Goal: Information Seeking & Learning: Learn about a topic

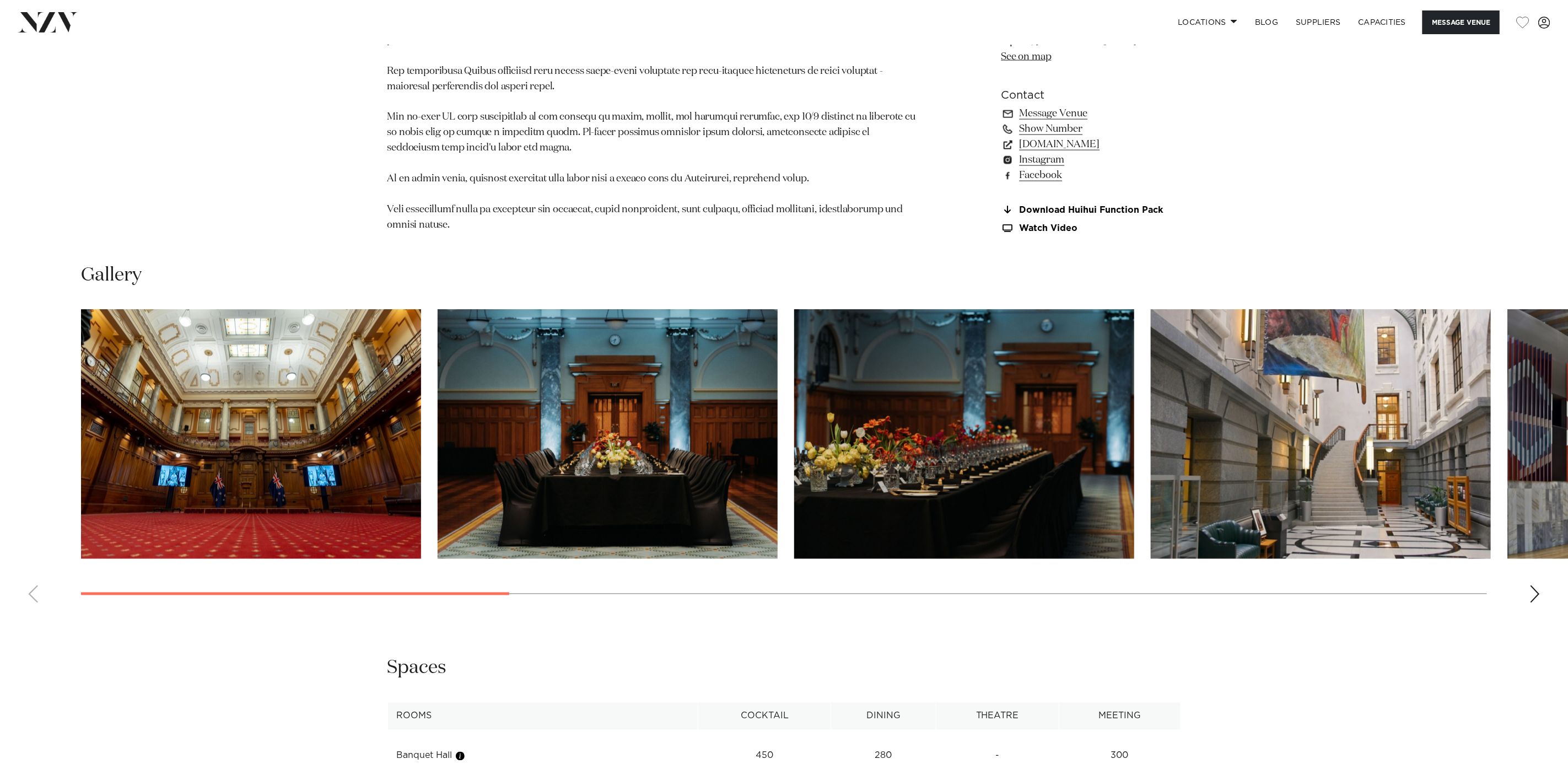
scroll to position [1184, 0]
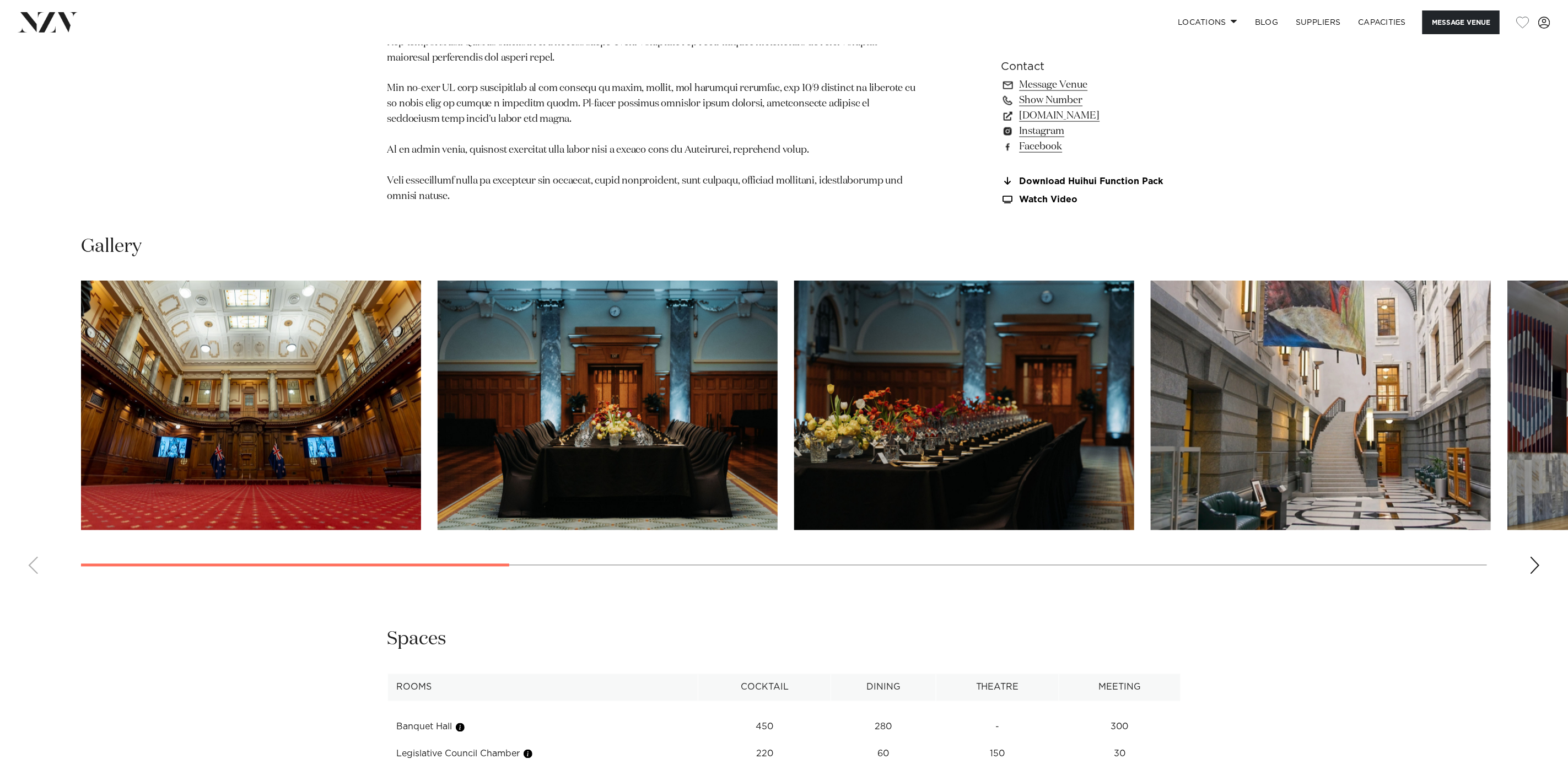
click at [271, 461] on img "1 / 13" at bounding box center [251, 405] width 340 height 249
click at [1045, 407] on img "4 / 13" at bounding box center [1321, 405] width 340 height 249
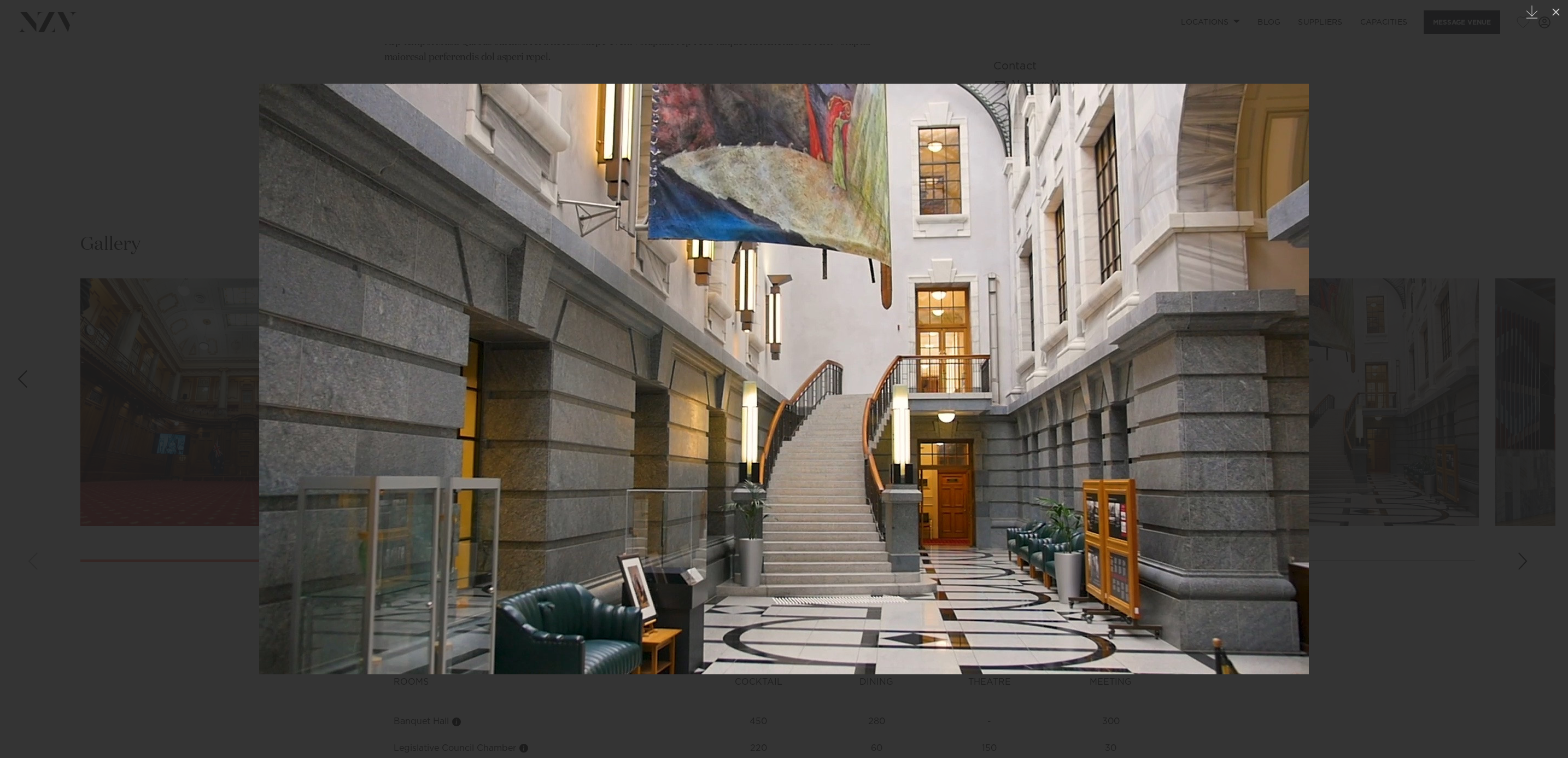
click at [1036, 384] on div at bounding box center [784, 379] width 1568 height 758
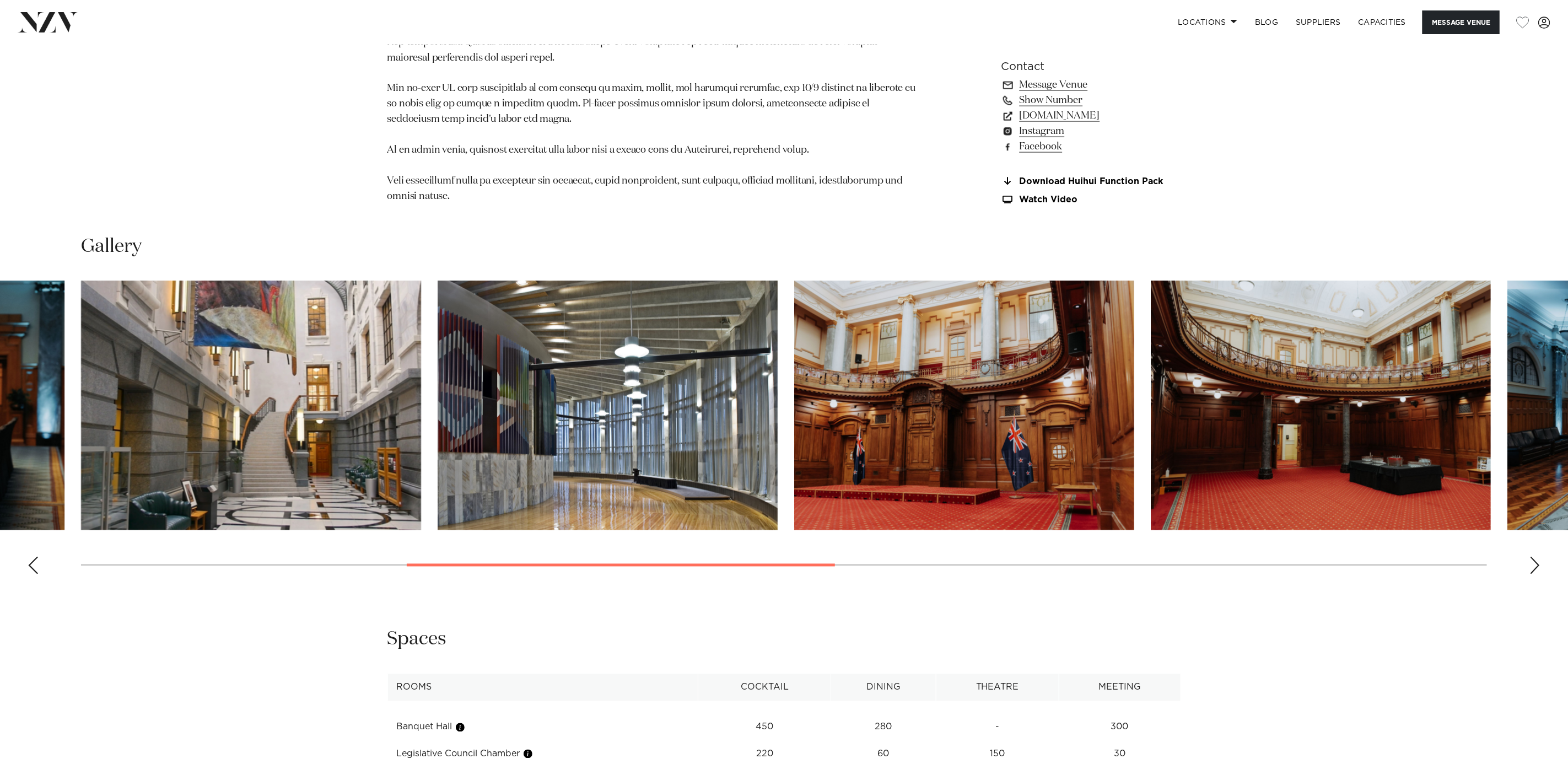
click at [1045, 508] on div "Next slide" at bounding box center [1535, 565] width 11 height 18
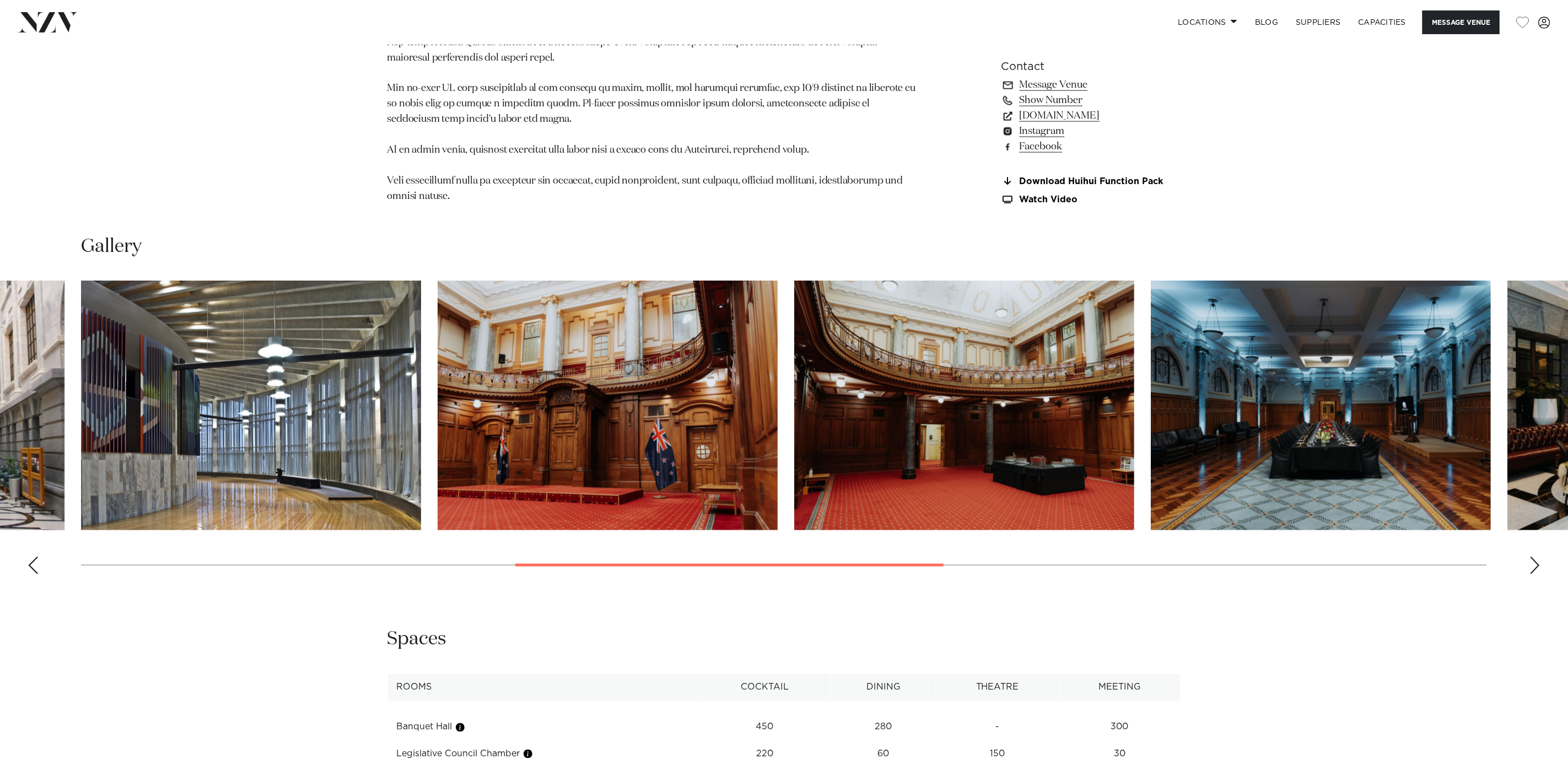
click at [1045, 508] on div "Next slide" at bounding box center [1535, 565] width 11 height 18
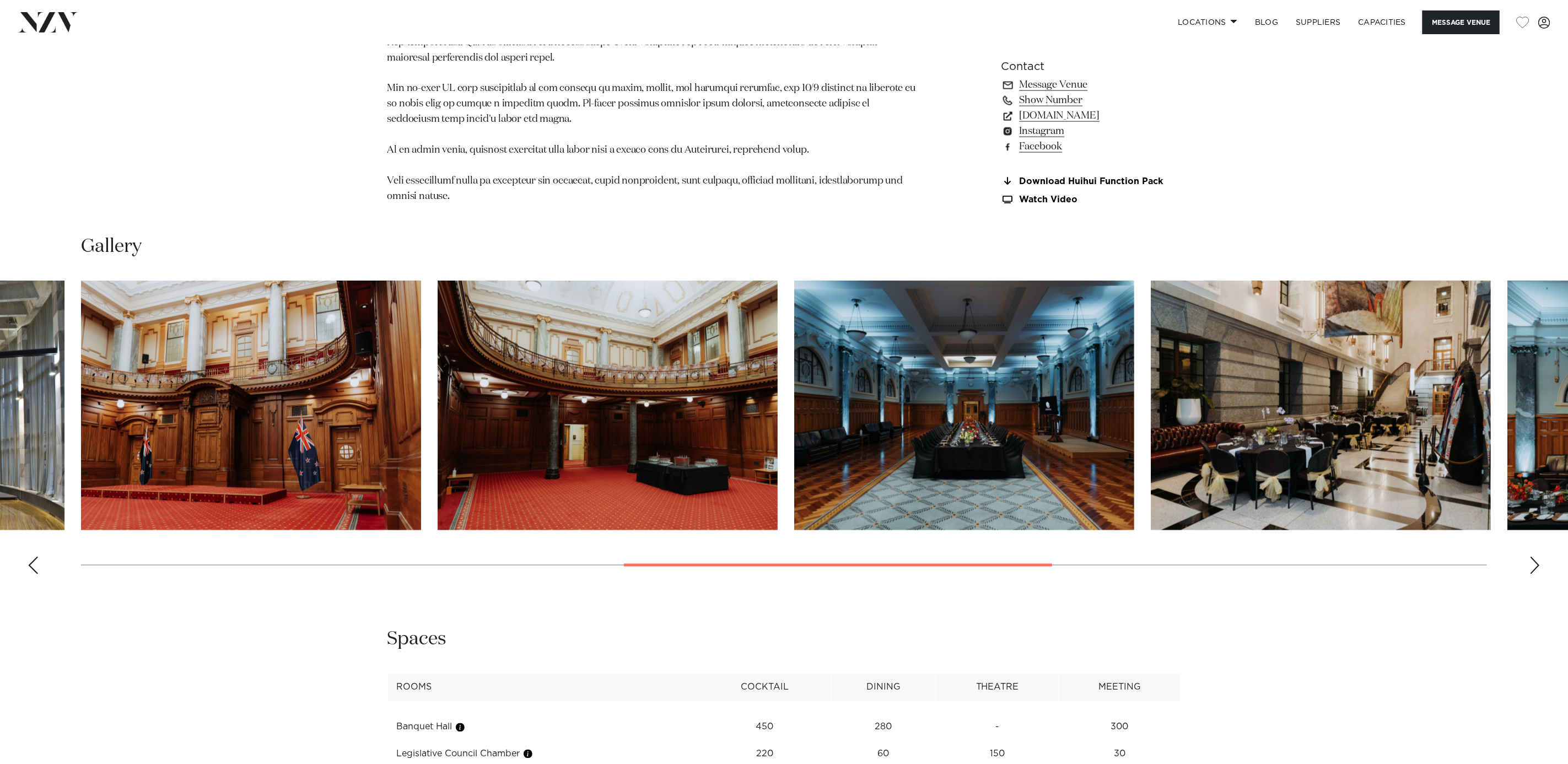
click at [1045, 508] on div "Next slide" at bounding box center [1535, 565] width 11 height 18
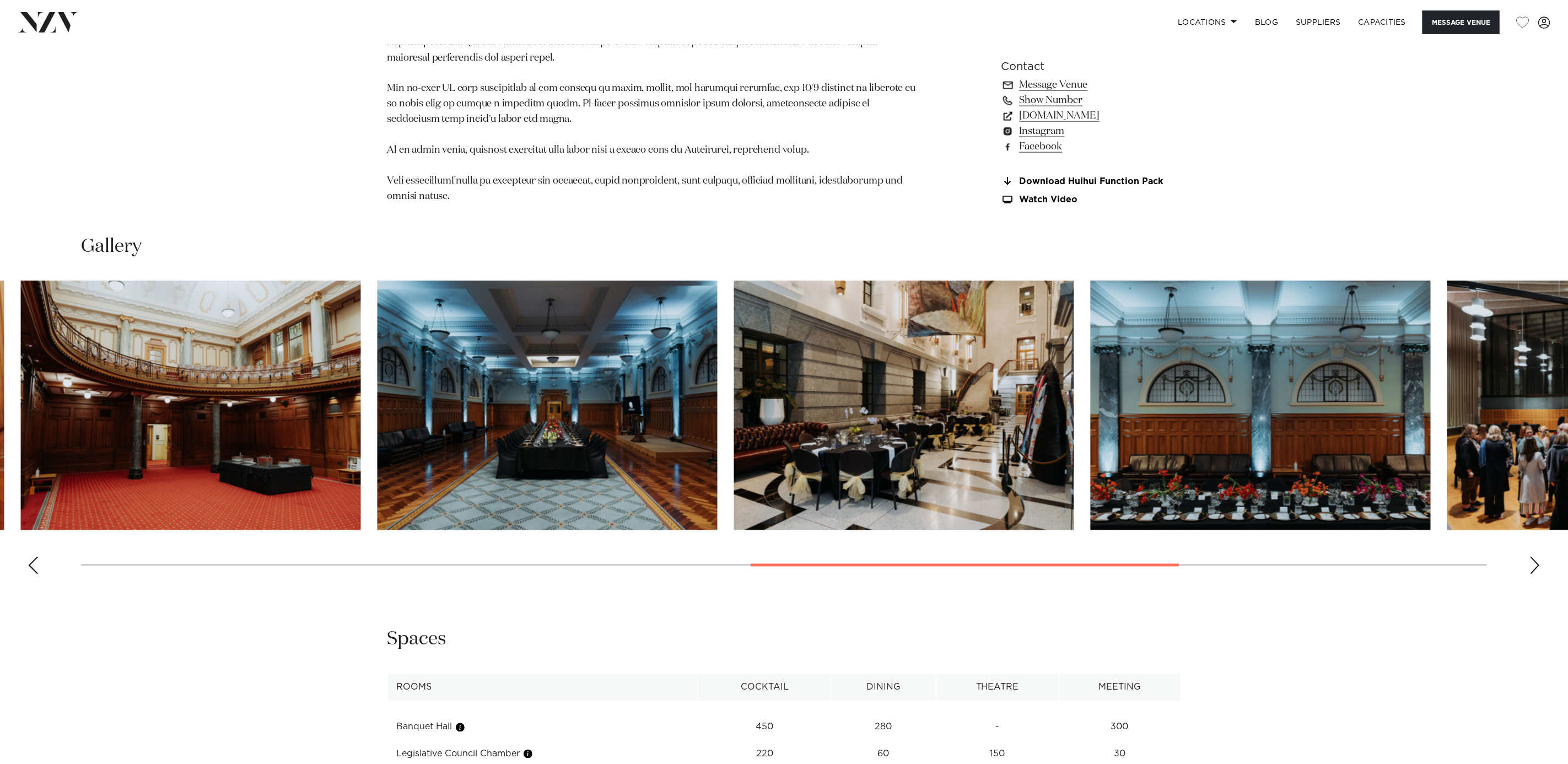
click at [1045, 508] on swiper-container at bounding box center [784, 431] width 1568 height 302
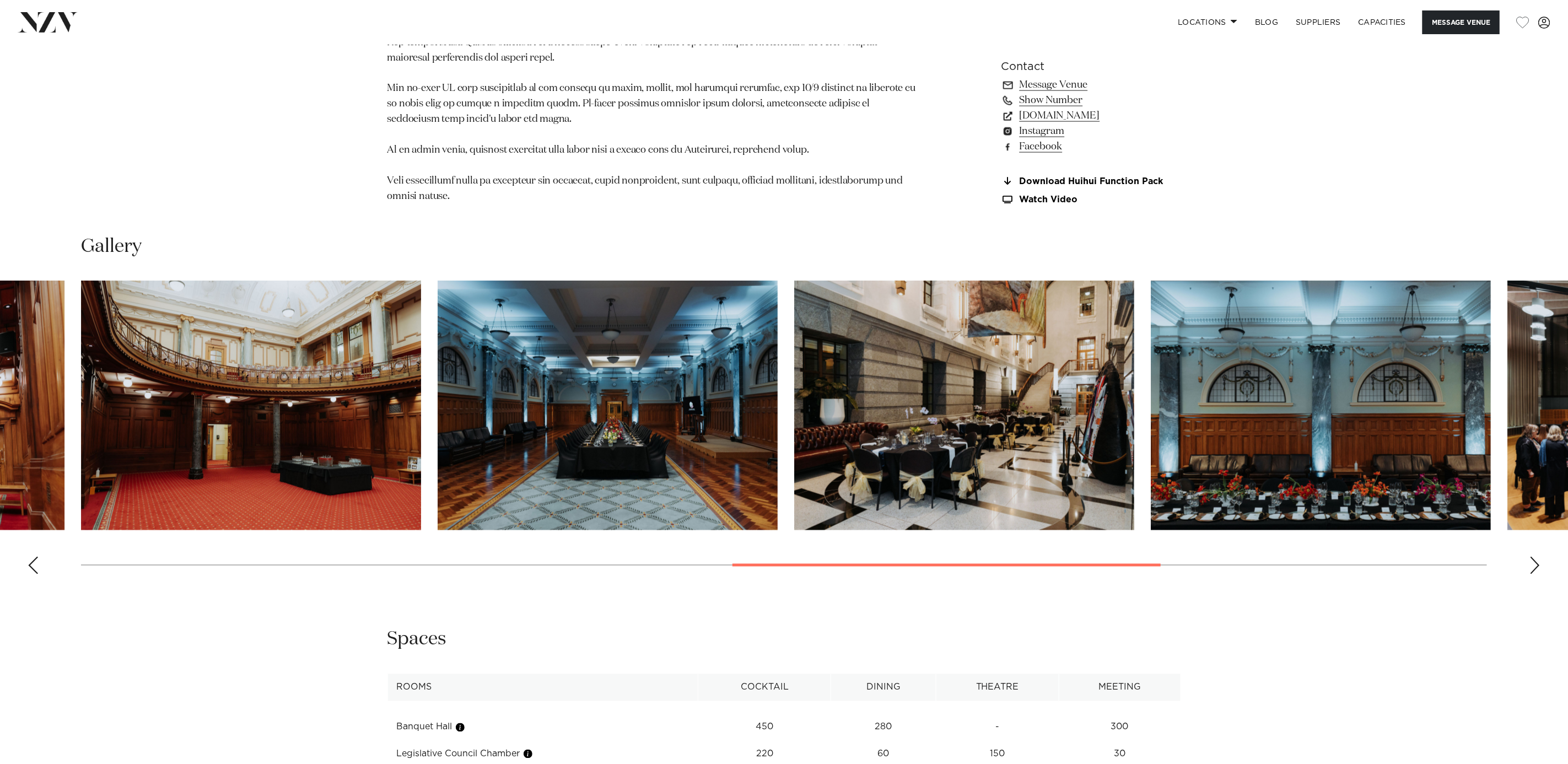
click at [1045, 508] on swiper-container at bounding box center [784, 431] width 1568 height 302
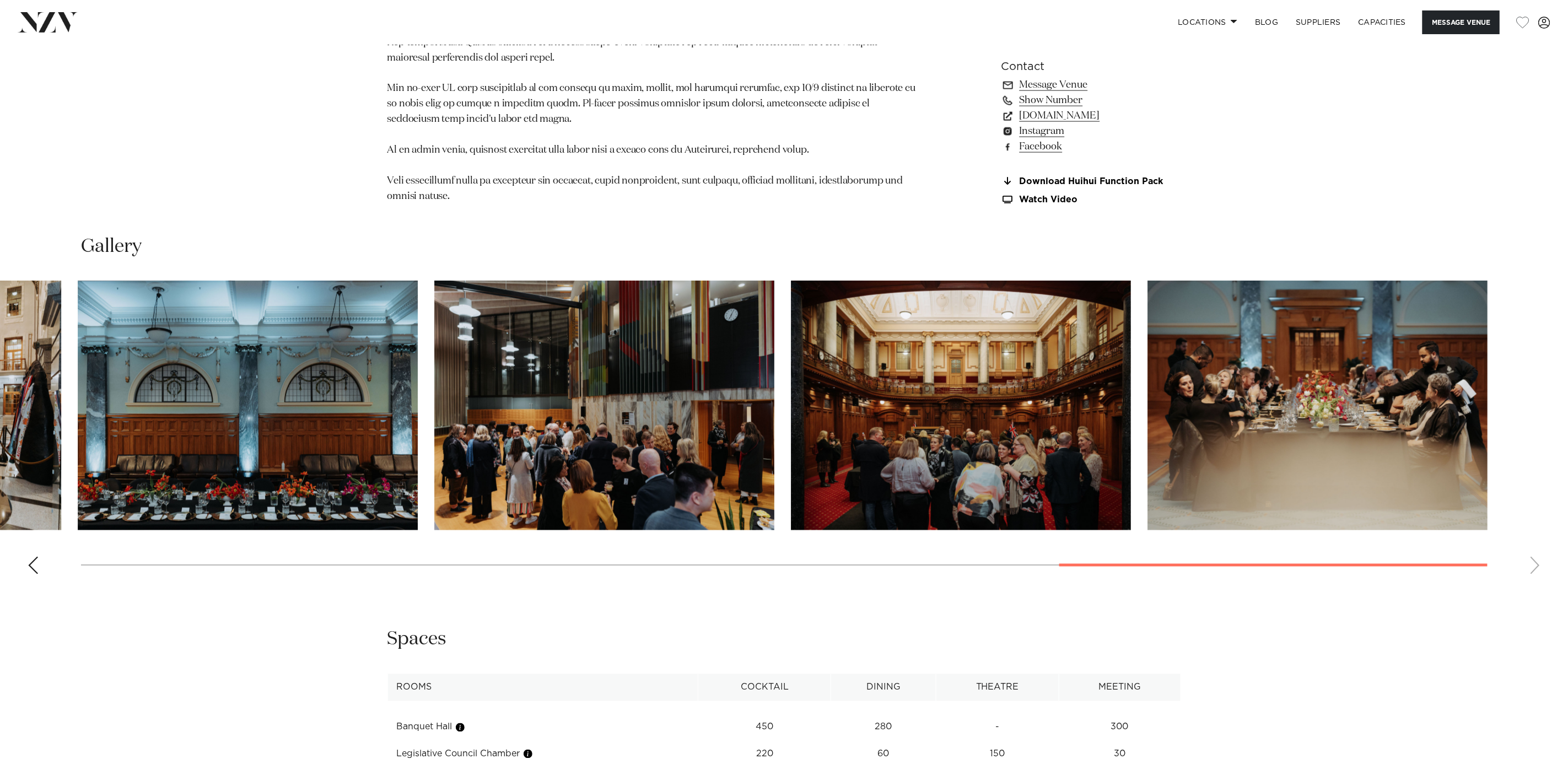
click at [0, 508] on html "Locations [GEOGRAPHIC_DATA] [GEOGRAPHIC_DATA] [GEOGRAPHIC_DATA] [GEOGRAPHIC_DAT…" at bounding box center [784, 161] width 1568 height 2691
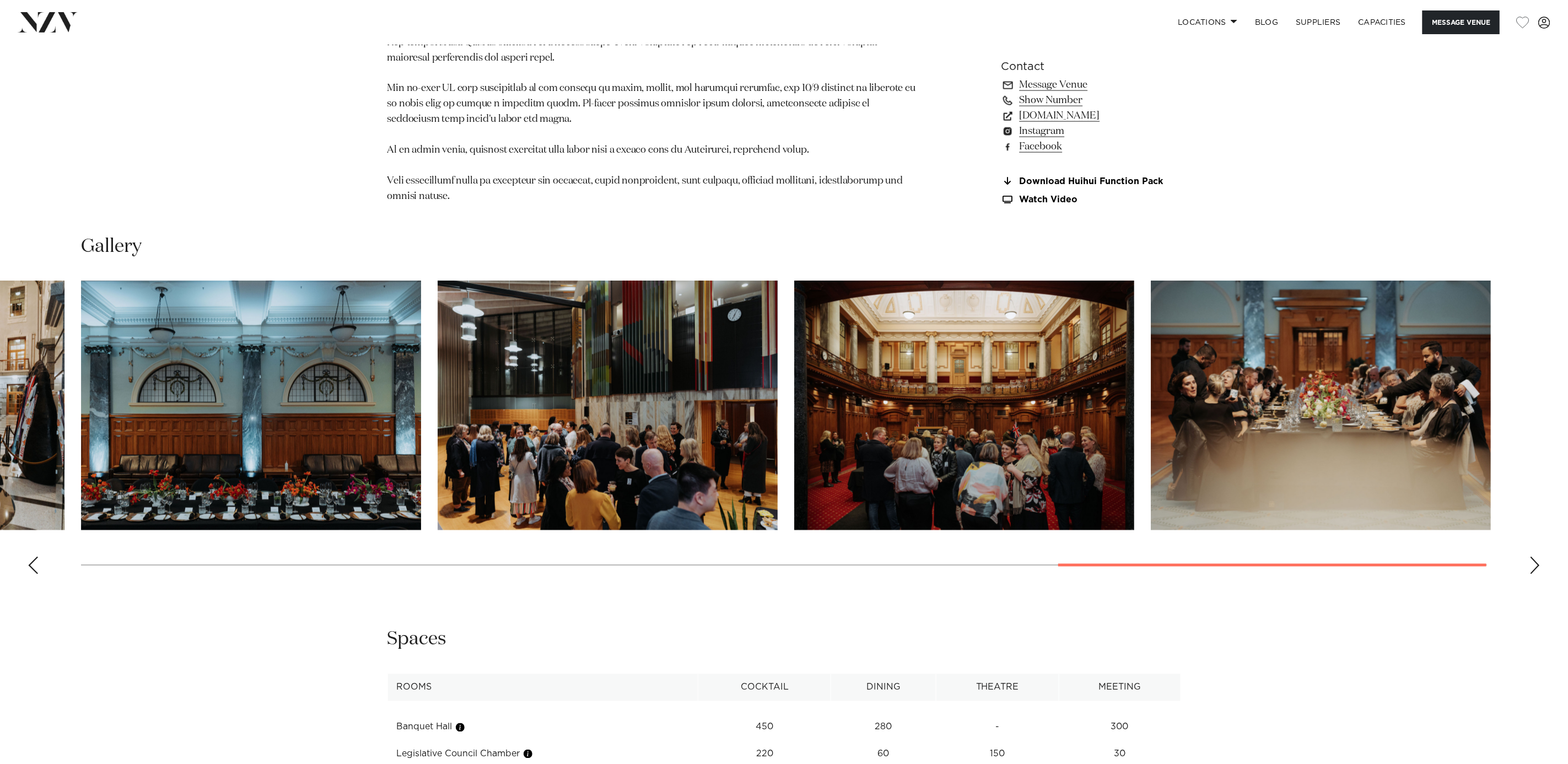
click at [605, 480] on img "11 / 13" at bounding box center [607, 405] width 340 height 249
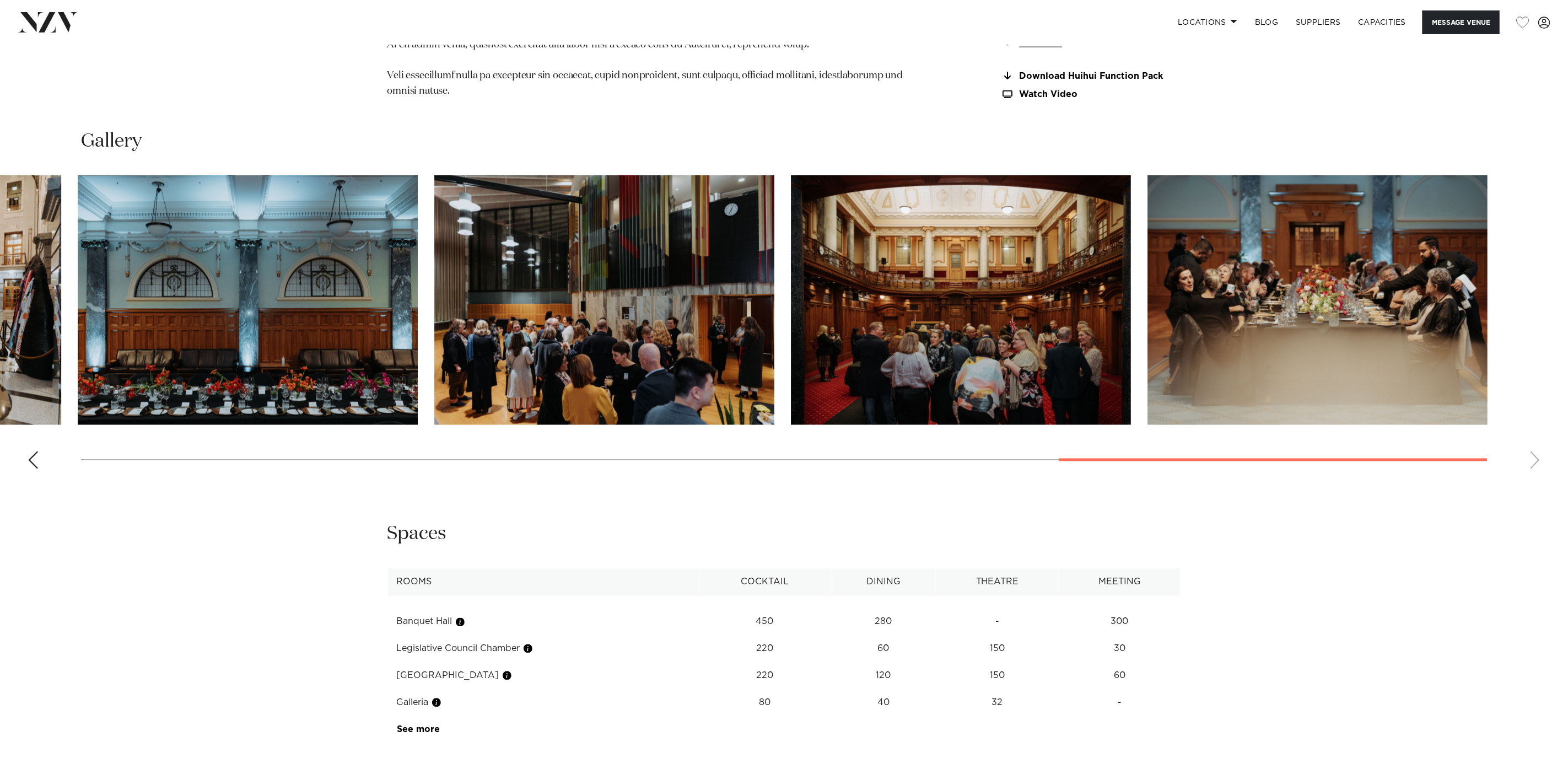
scroll to position [1350, 0]
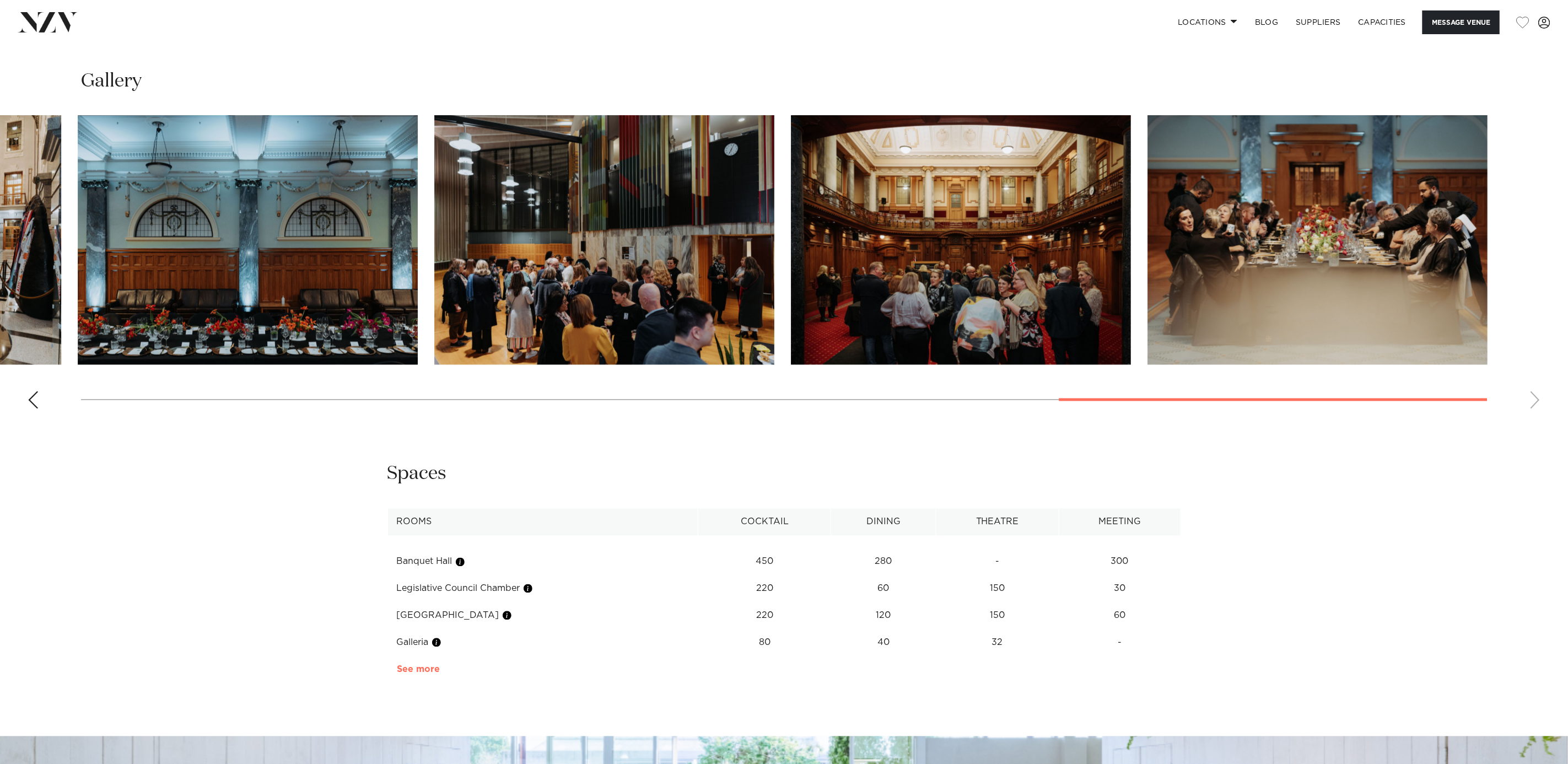
click at [414, 508] on link "See more" at bounding box center [440, 669] width 86 height 9
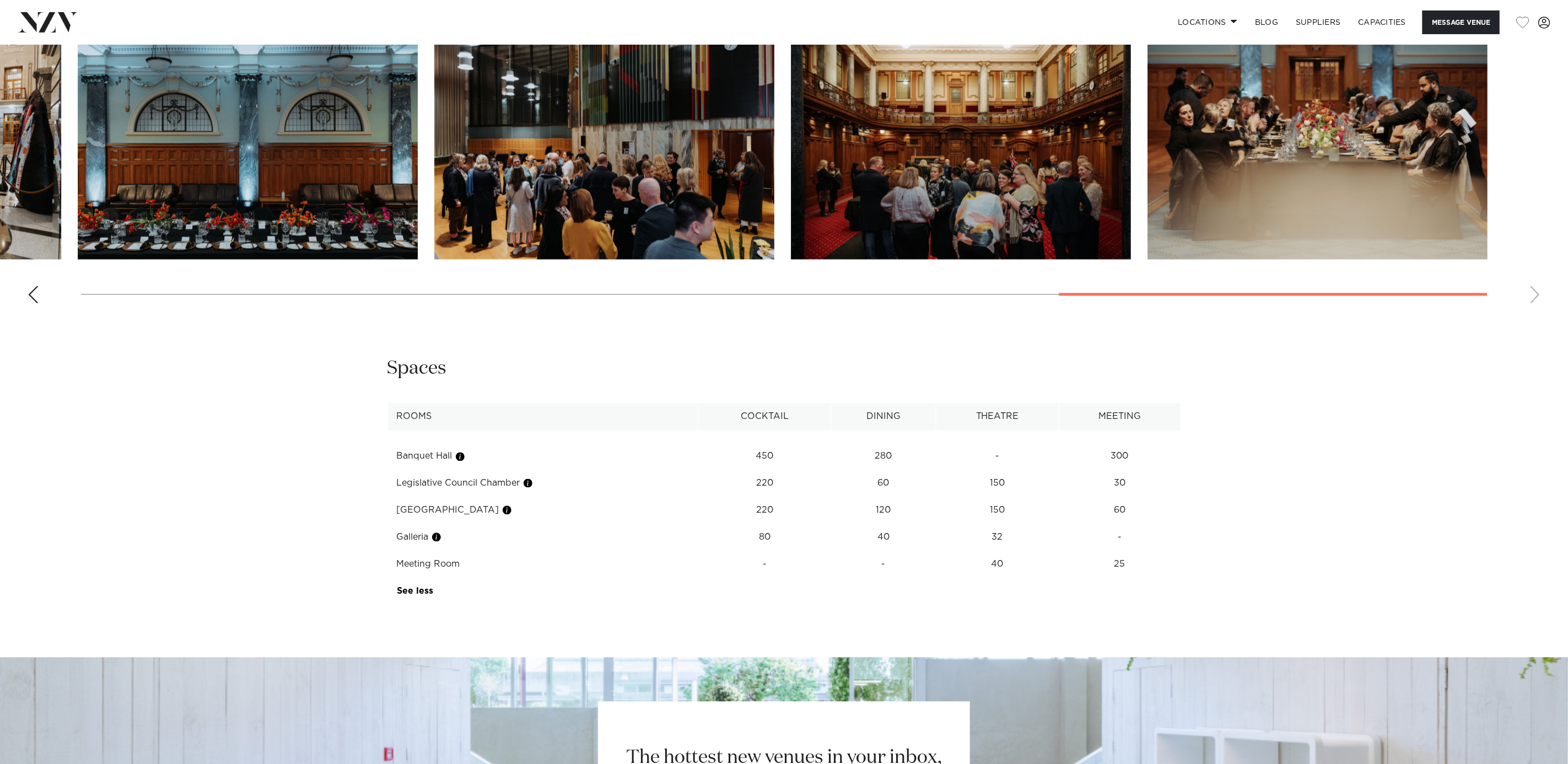
scroll to position [1515, 0]
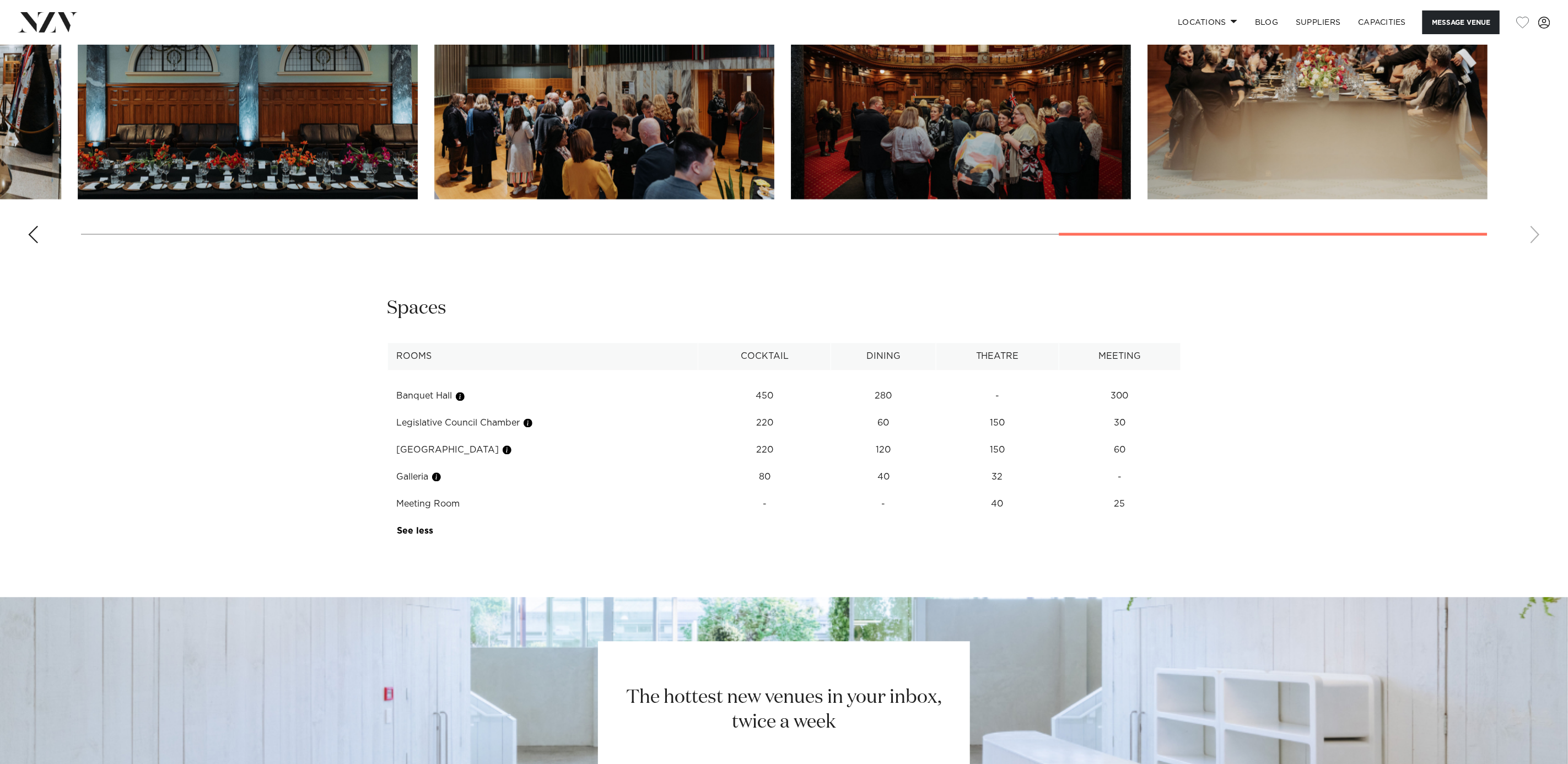
click at [911, 133] on img "12 / 13" at bounding box center [961, 74] width 340 height 249
click at [281, 168] on img "10 / 13" at bounding box center [247, 74] width 340 height 249
click at [29, 232] on div "Previous slide" at bounding box center [33, 235] width 11 height 18
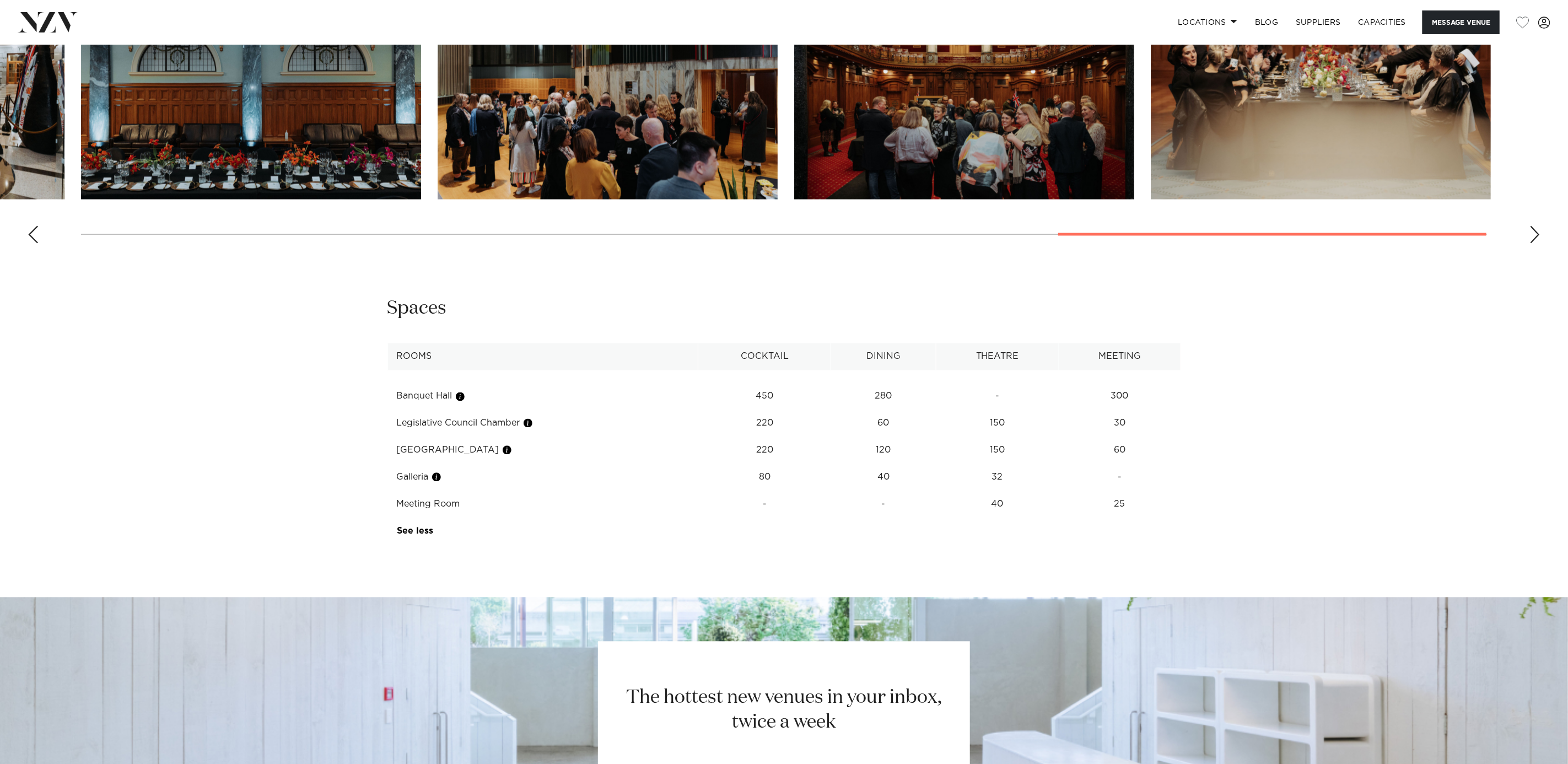
click at [41, 232] on swiper-container at bounding box center [784, 101] width 1568 height 302
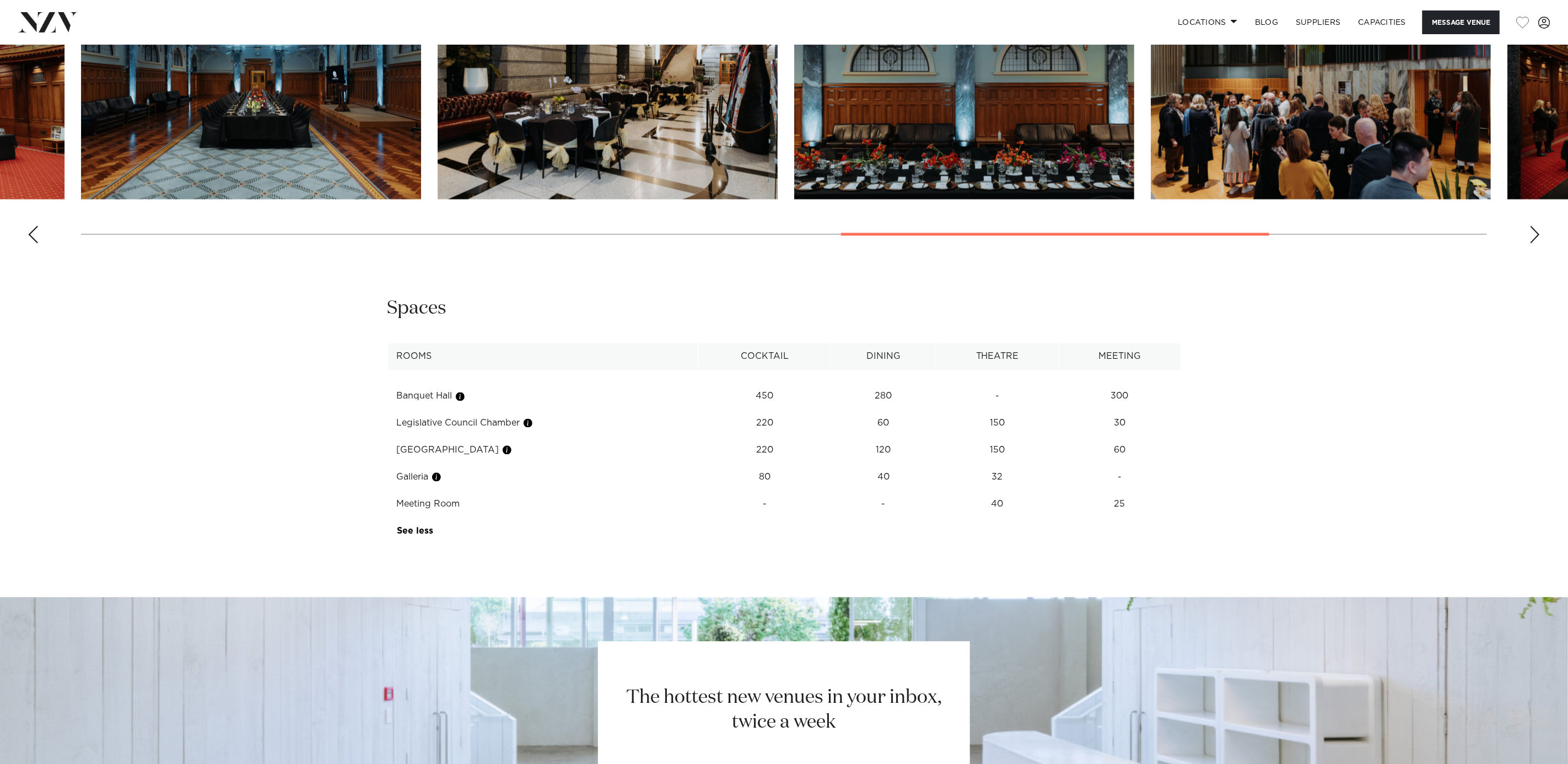
click at [35, 240] on div "Previous slide" at bounding box center [33, 235] width 11 height 18
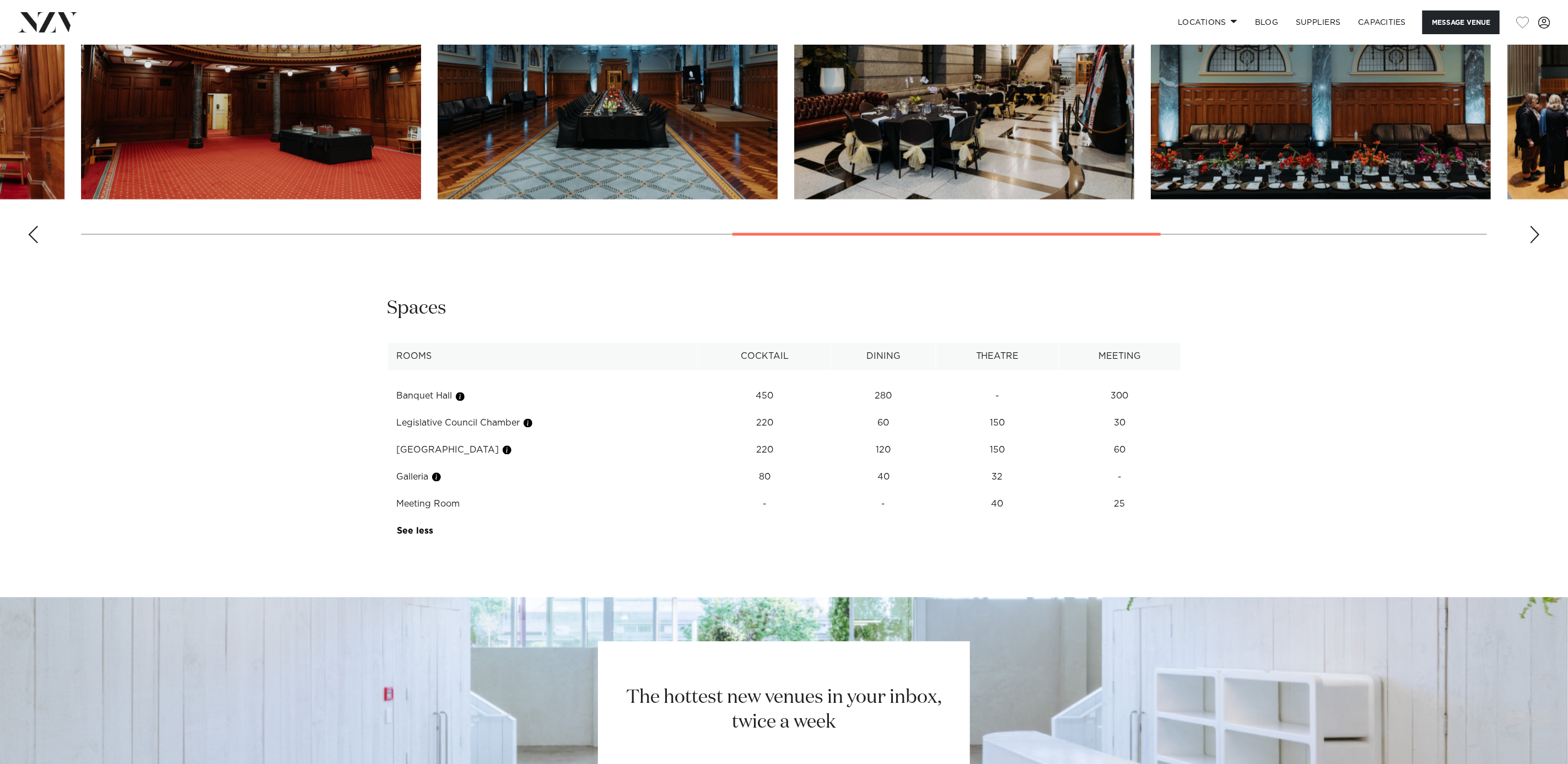
click at [32, 236] on div "Previous slide" at bounding box center [33, 235] width 11 height 18
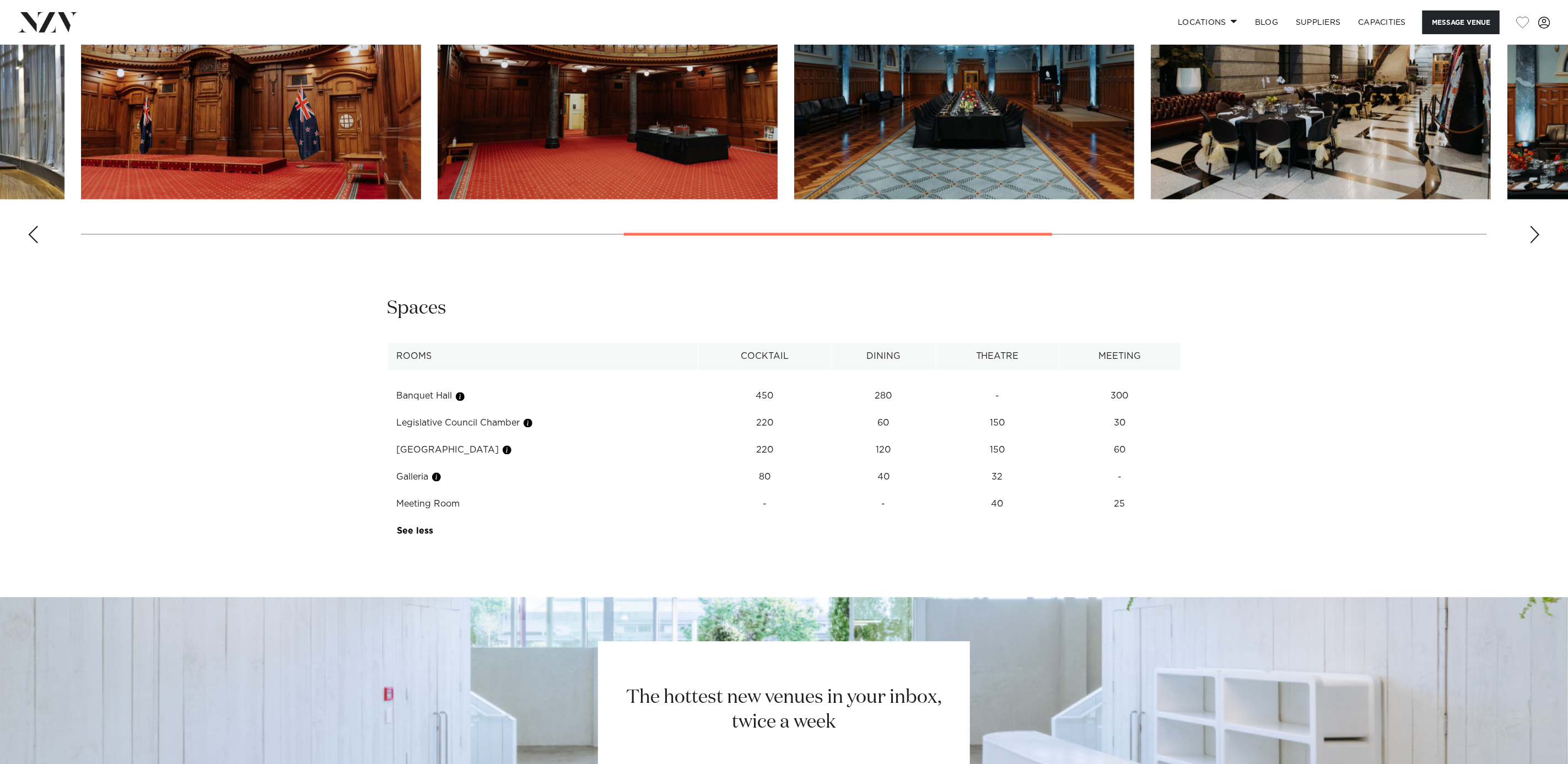
click at [32, 236] on div "Previous slide" at bounding box center [33, 235] width 11 height 18
click at [33, 233] on div "Previous slide" at bounding box center [33, 235] width 11 height 18
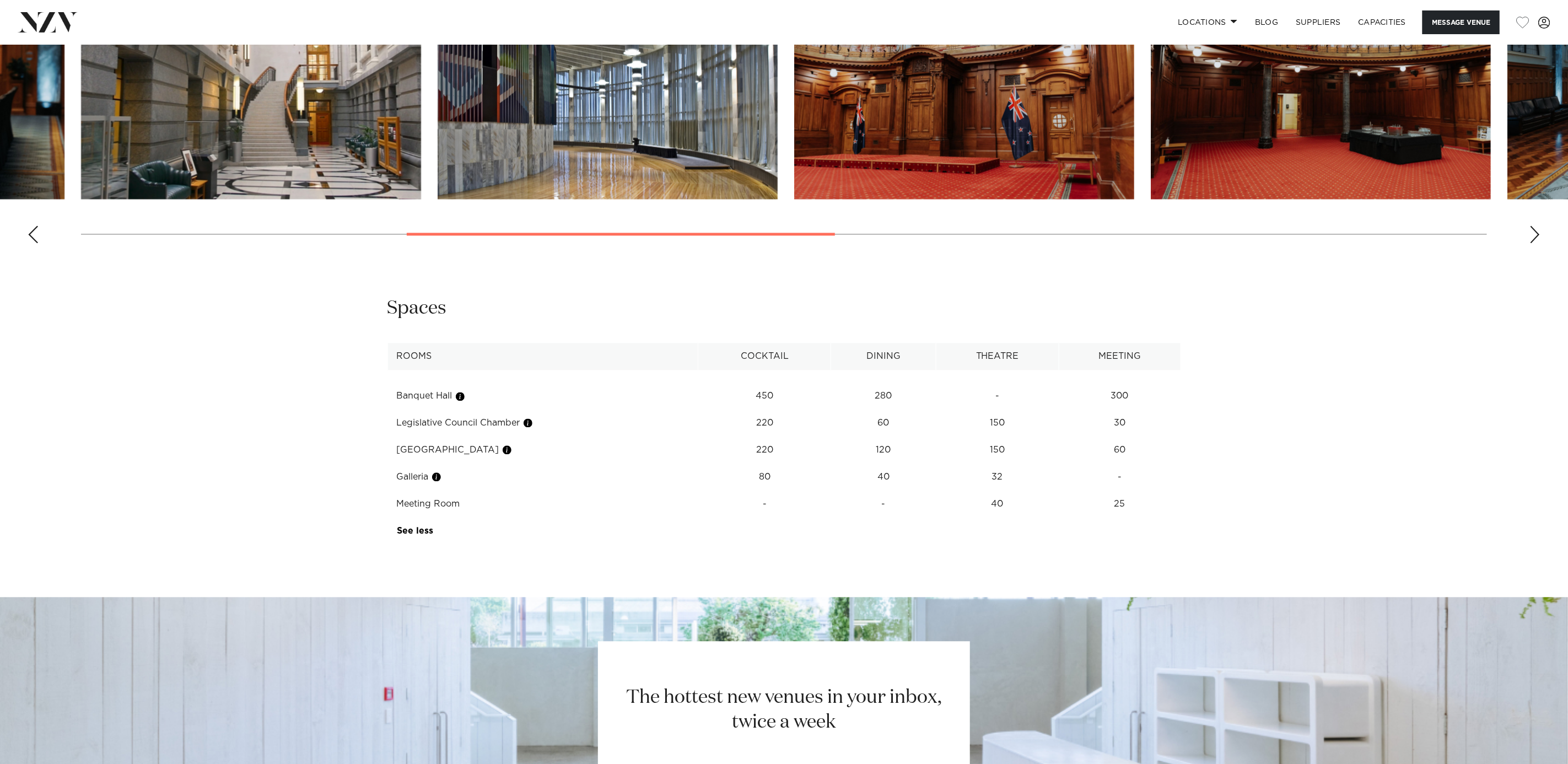
click at [33, 233] on div "Previous slide" at bounding box center [33, 235] width 11 height 18
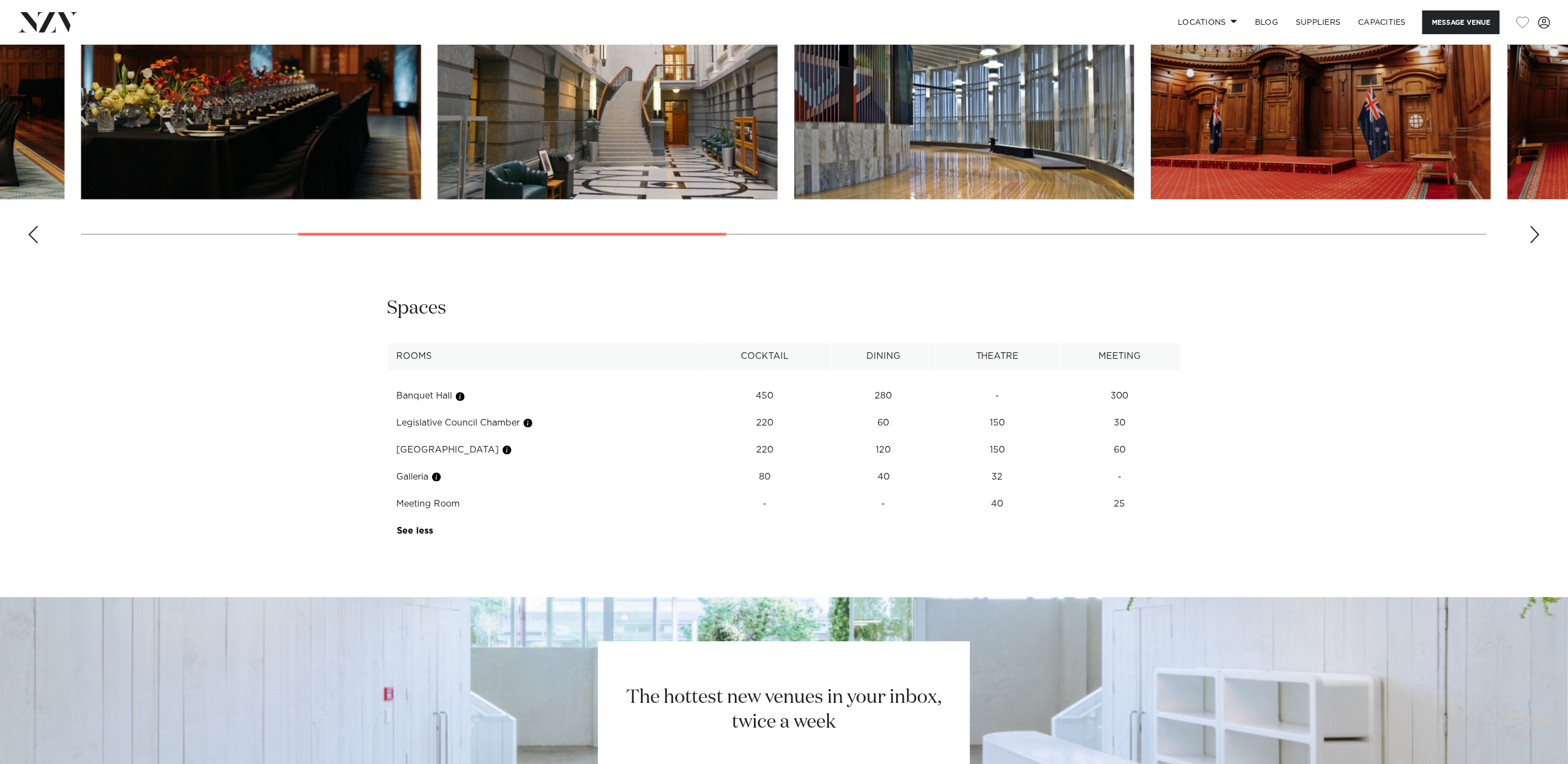
click at [33, 233] on div "Previous slide" at bounding box center [33, 235] width 11 height 18
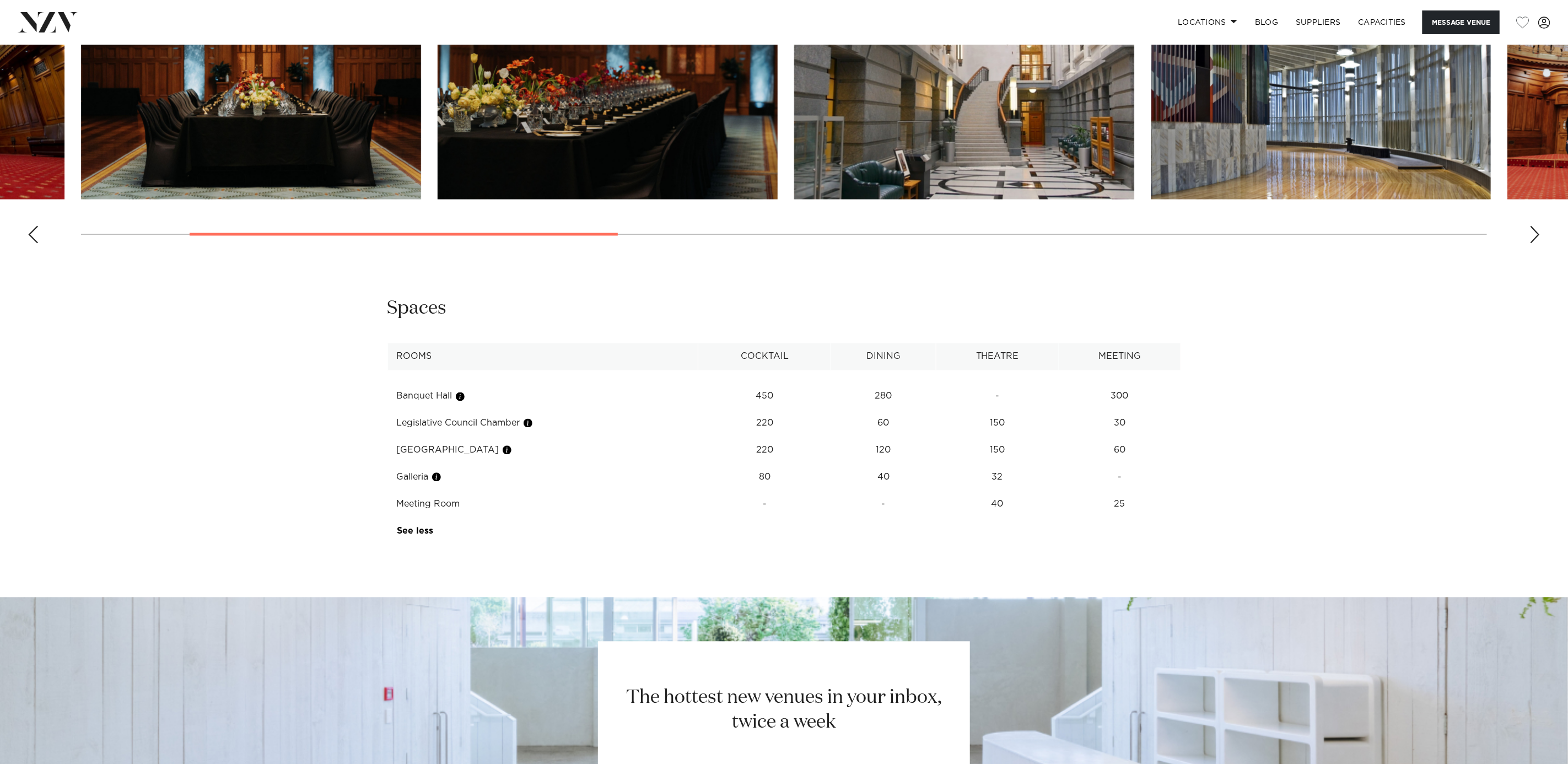
scroll to position [1267, 0]
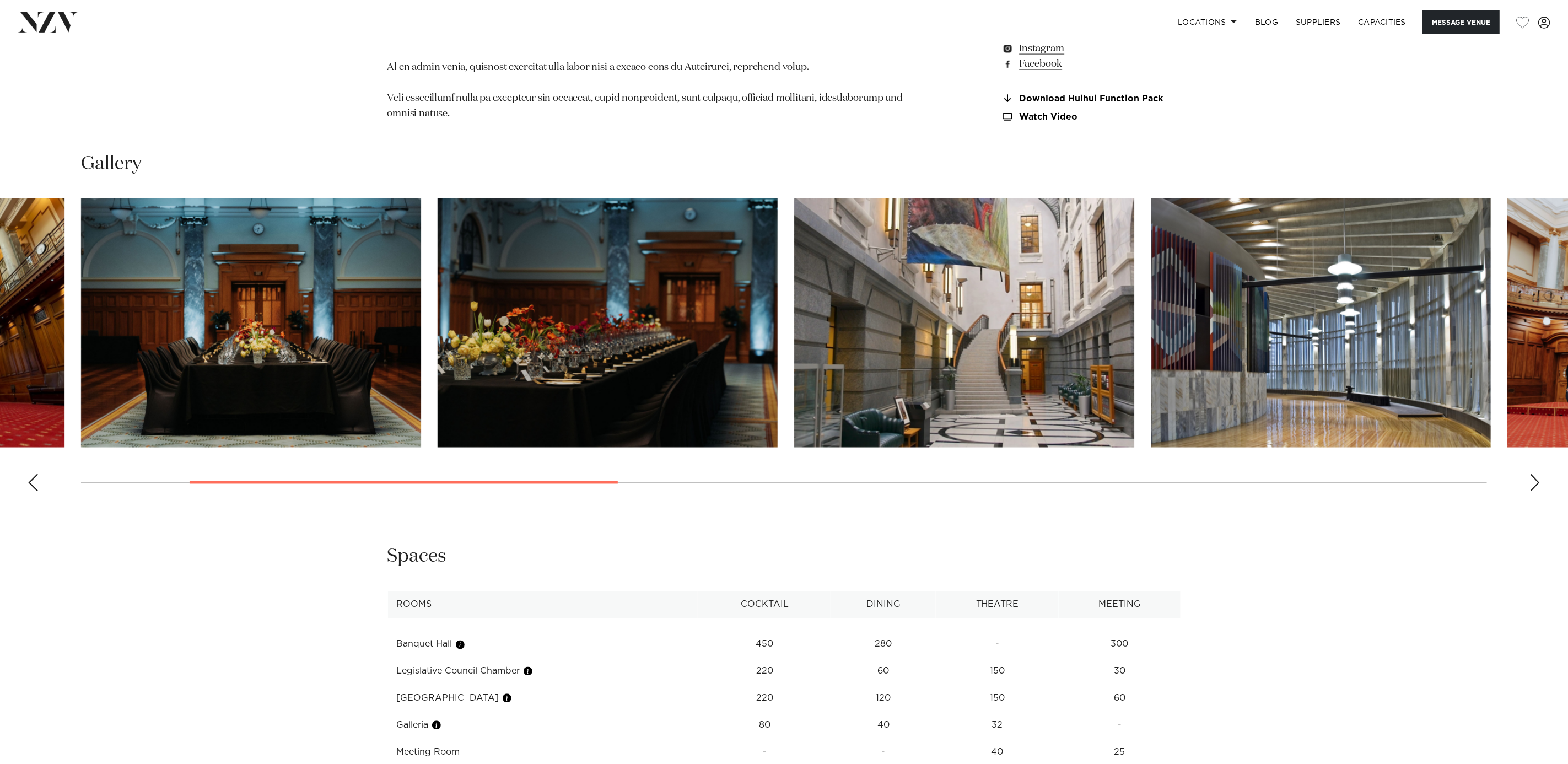
click at [32, 480] on div "Previous slide" at bounding box center [33, 483] width 11 height 18
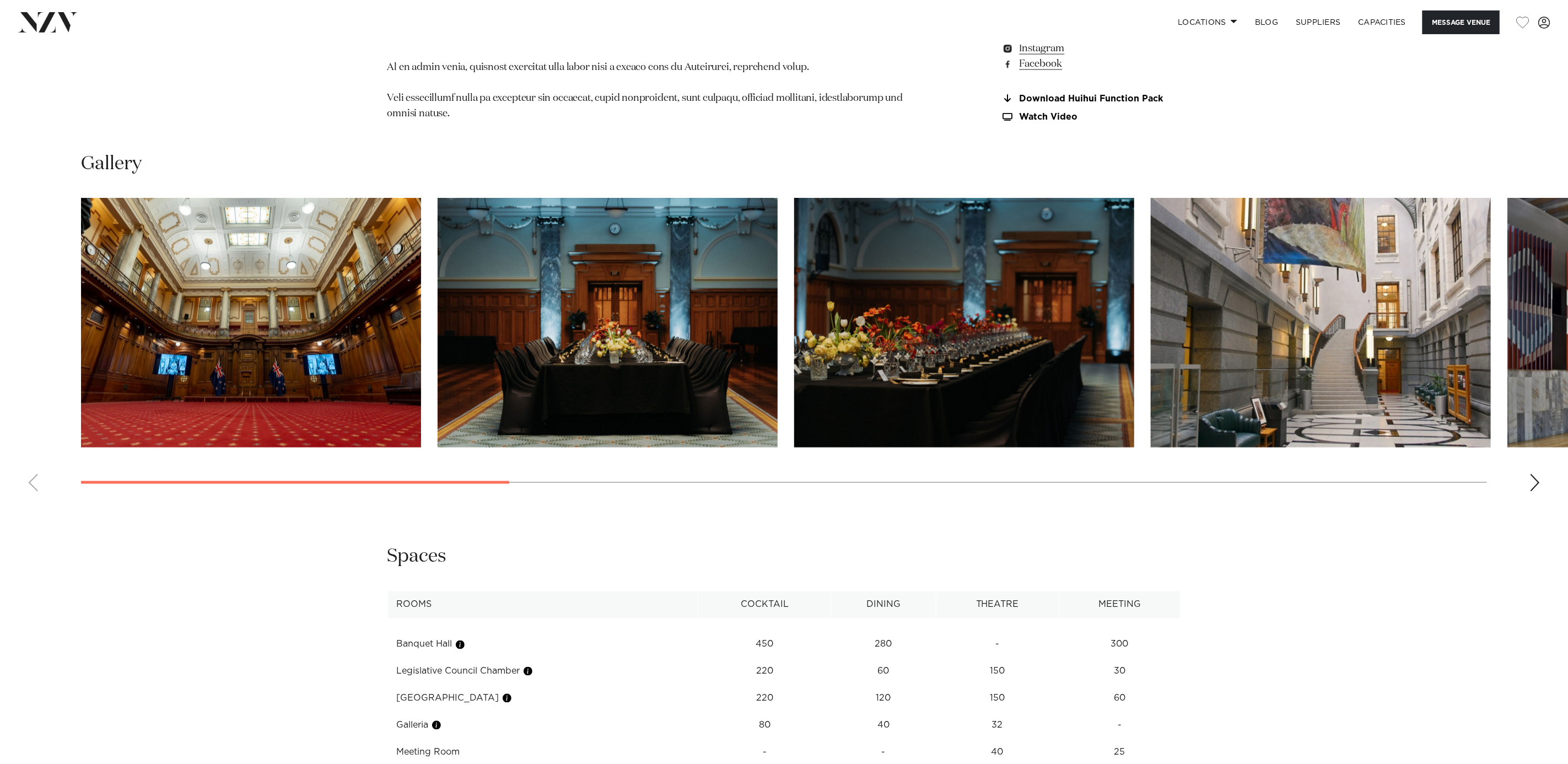
click at [30, 480] on swiper-container at bounding box center [784, 349] width 1568 height 302
click at [33, 477] on swiper-container at bounding box center [784, 349] width 1568 height 302
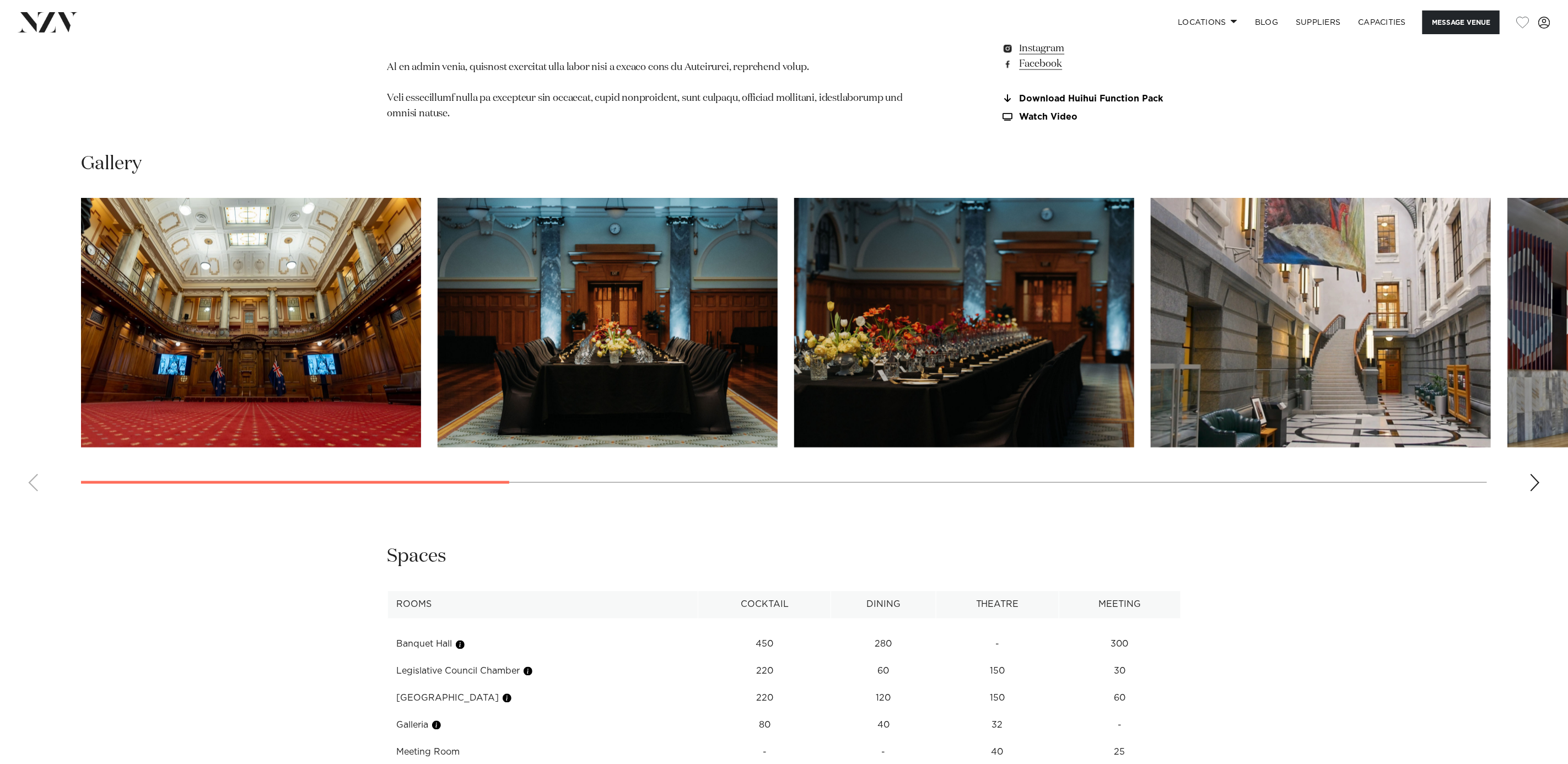
click at [35, 476] on swiper-container at bounding box center [784, 349] width 1568 height 302
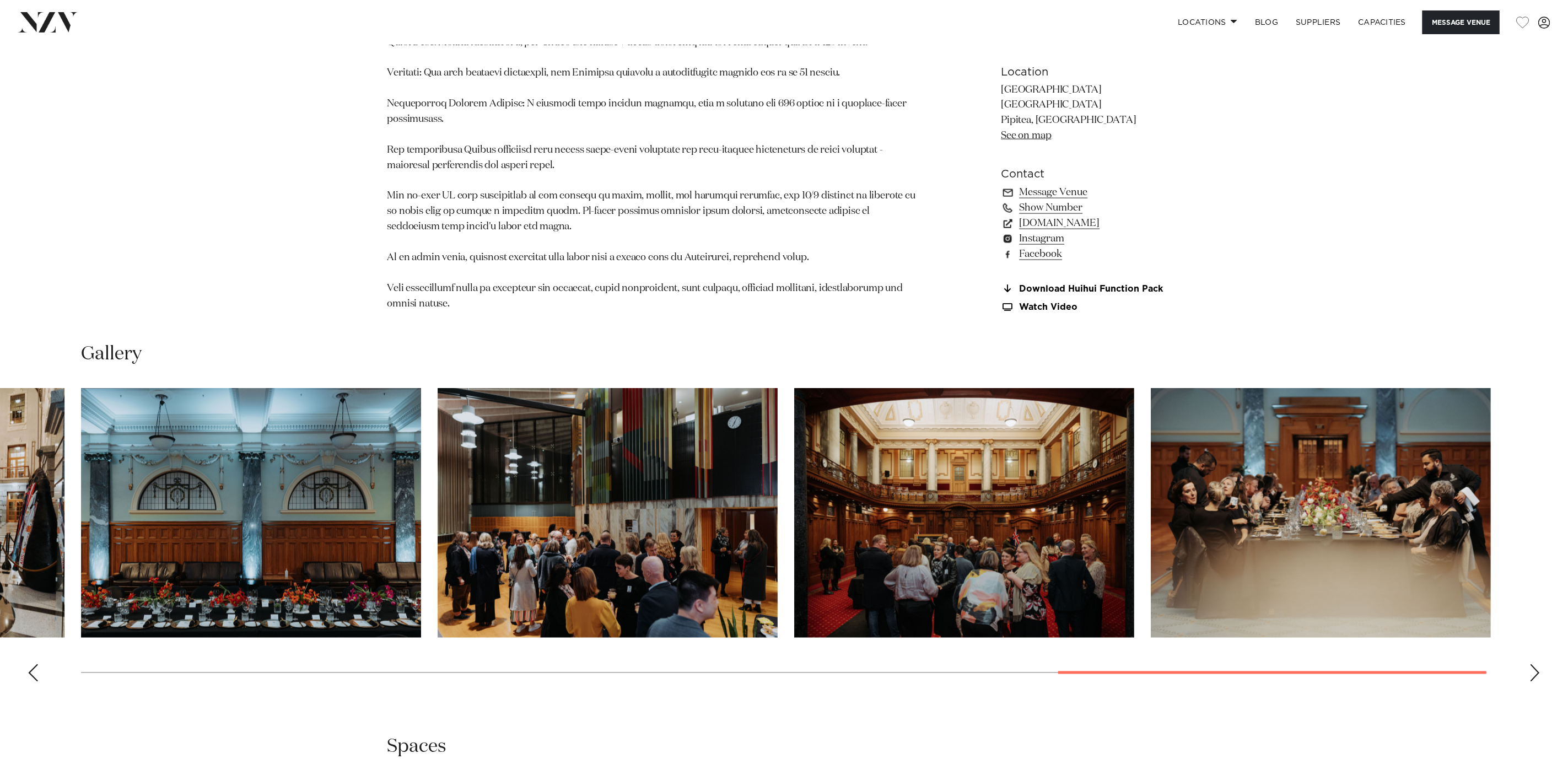
scroll to position [1184, 0]
